Goal: Information Seeking & Learning: Learn about a topic

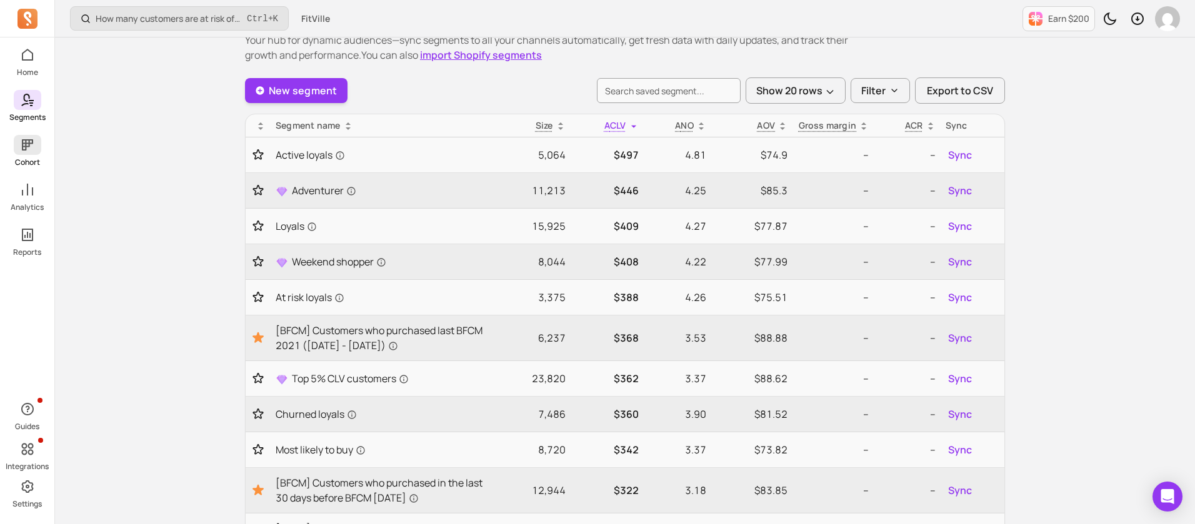
click at [32, 149] on icon at bounding box center [27, 145] width 15 height 15
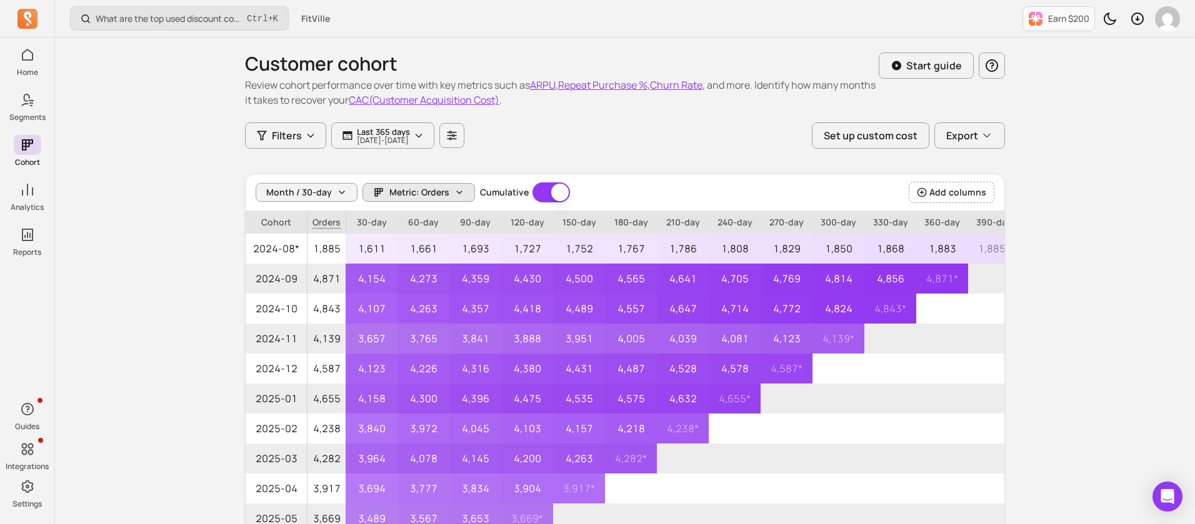
click at [449, 190] on button "Metric: Orders" at bounding box center [419, 192] width 113 height 19
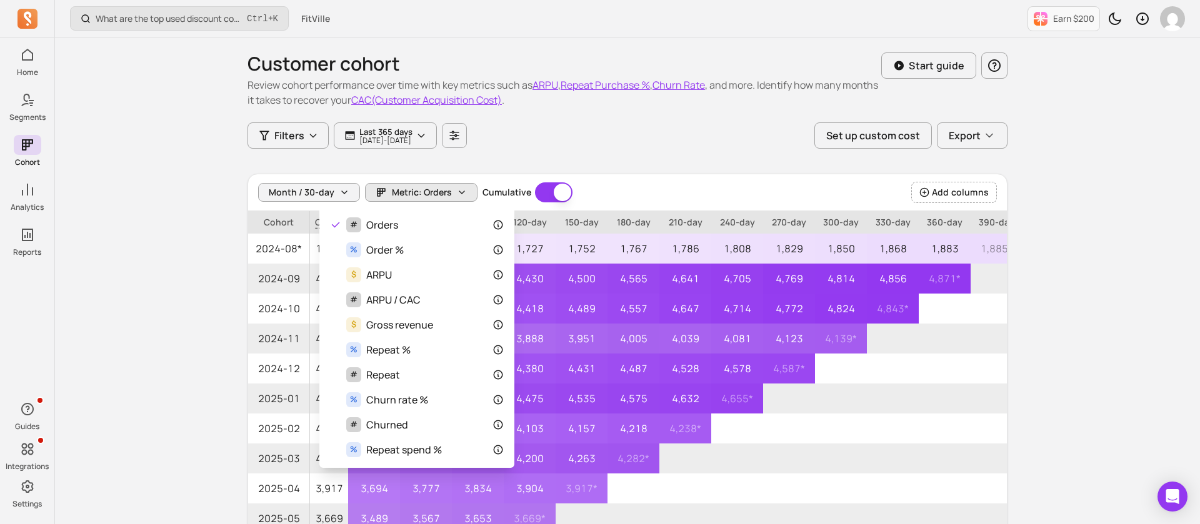
click at [956, 193] on div "Month / 30-day Metric: Orders Cumulative Cumulative Add columns" at bounding box center [627, 192] width 759 height 37
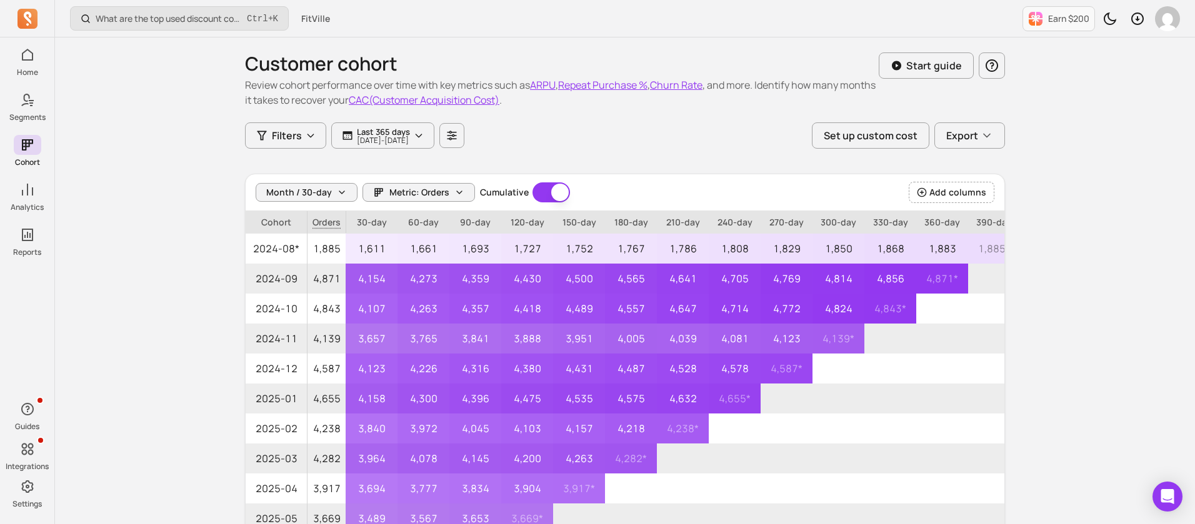
click at [956, 193] on span "Add columns" at bounding box center [957, 192] width 57 height 13
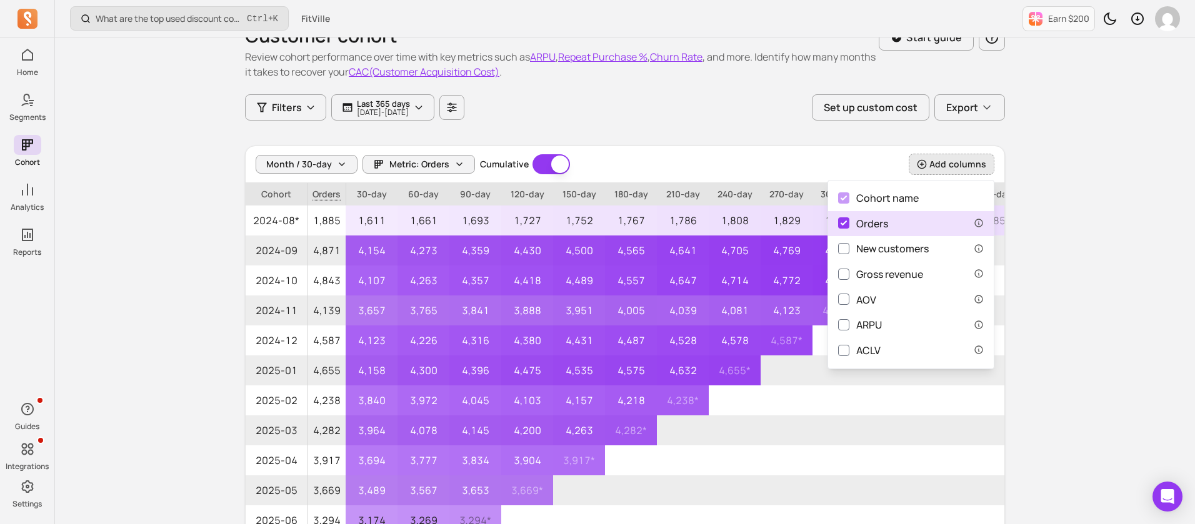
scroll to position [29, 0]
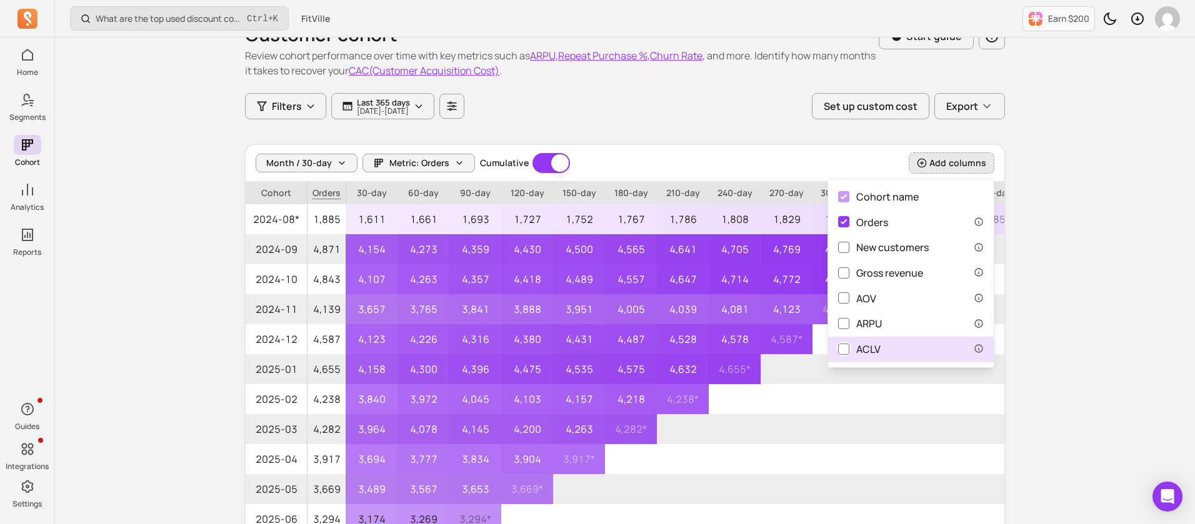
click at [846, 353] on input "ACLV" at bounding box center [843, 349] width 11 height 11
checkbox input "true"
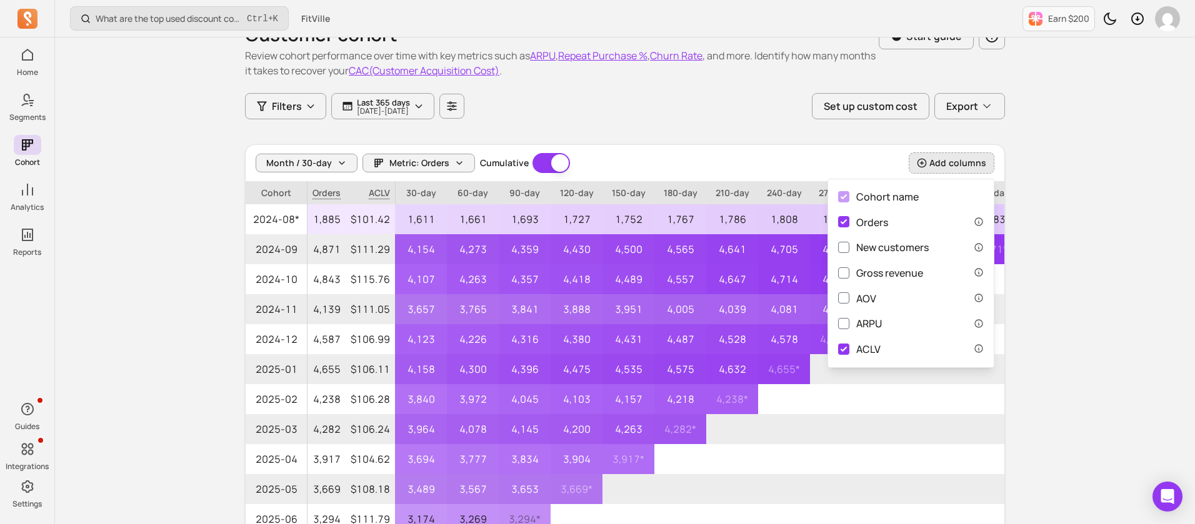
click at [369, 223] on p "$101.42" at bounding box center [370, 219] width 49 height 30
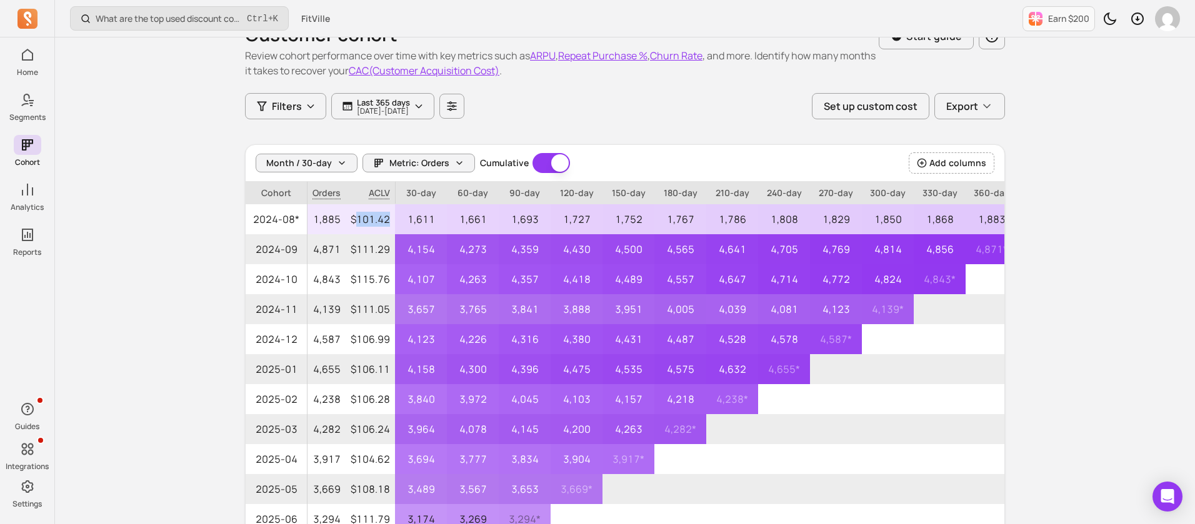
click at [369, 223] on p "$101.42" at bounding box center [370, 219] width 49 height 30
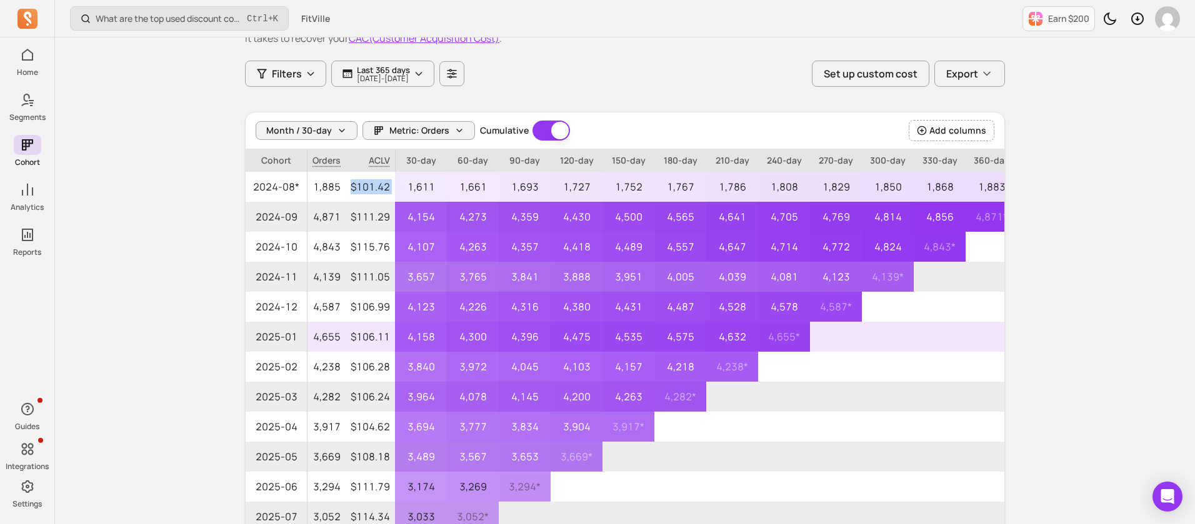
scroll to position [61, 0]
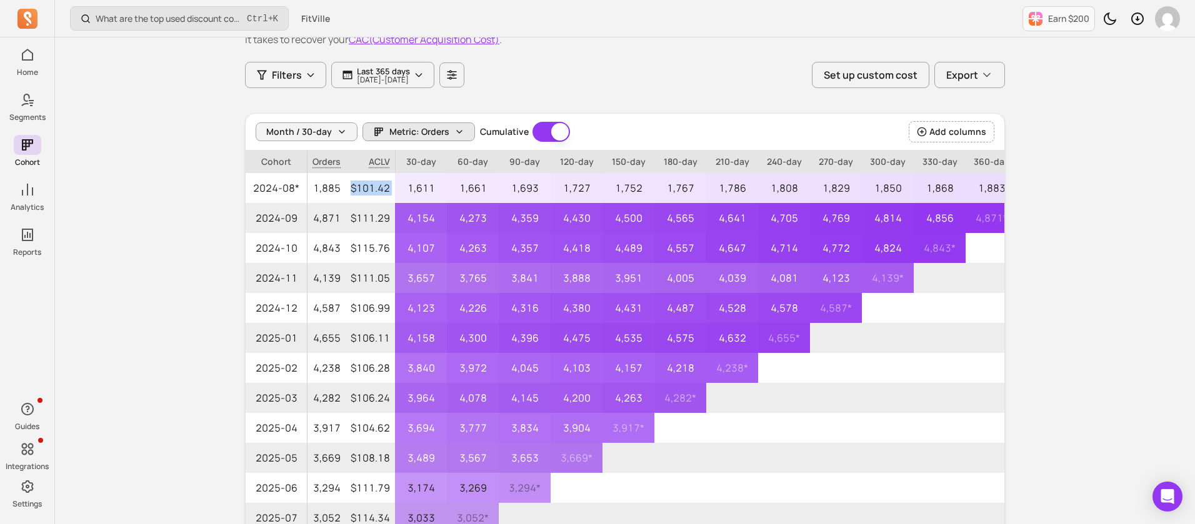
click at [449, 131] on button "Metric: Orders" at bounding box center [419, 132] width 113 height 19
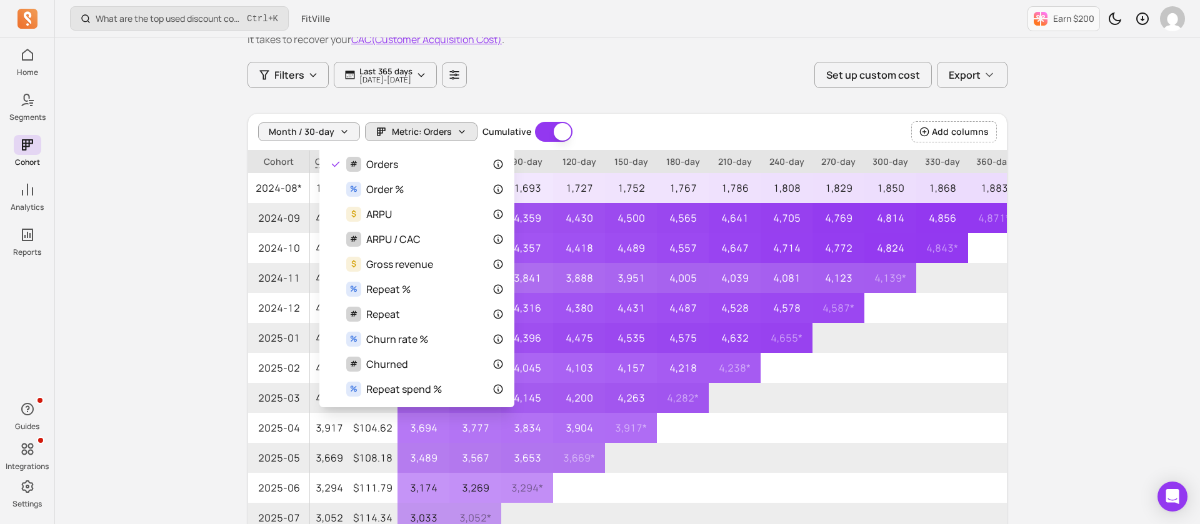
click at [1096, 189] on div "What are the top used discount codes in my campaigns? Ctrl + K FitVille Earn $2…" at bounding box center [627, 296] width 1145 height 714
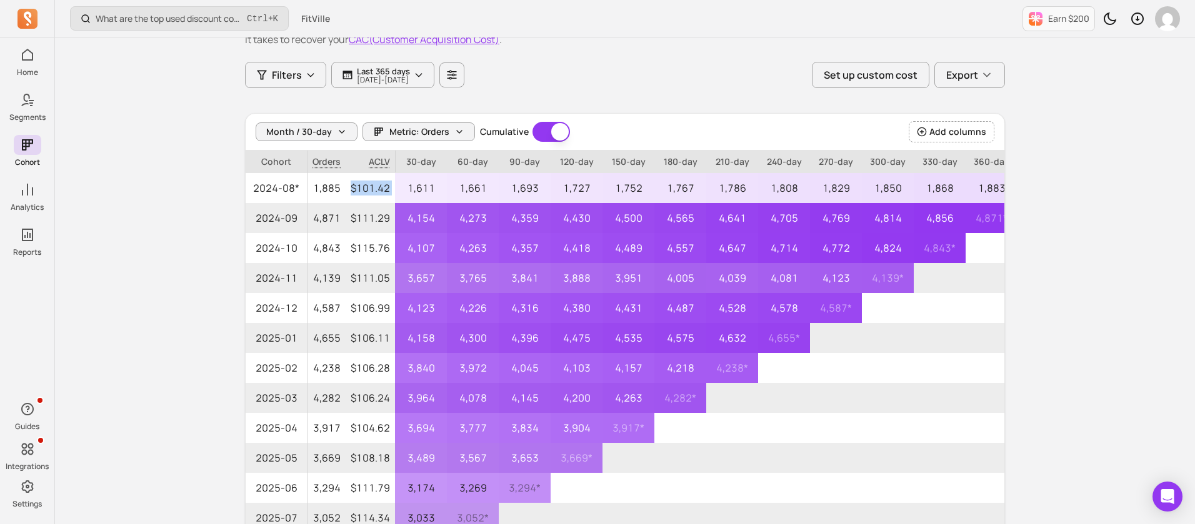
scroll to position [0, 0]
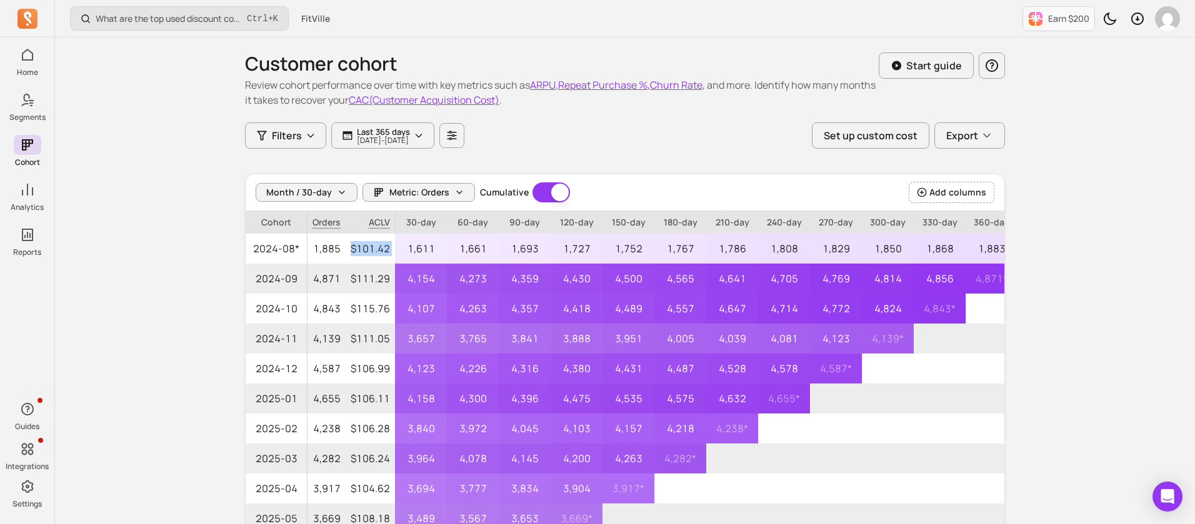
click at [459, 95] on button "CAC(Customer Acquisition Cost)" at bounding box center [424, 100] width 151 height 15
